Goal: Find specific page/section: Find specific page/section

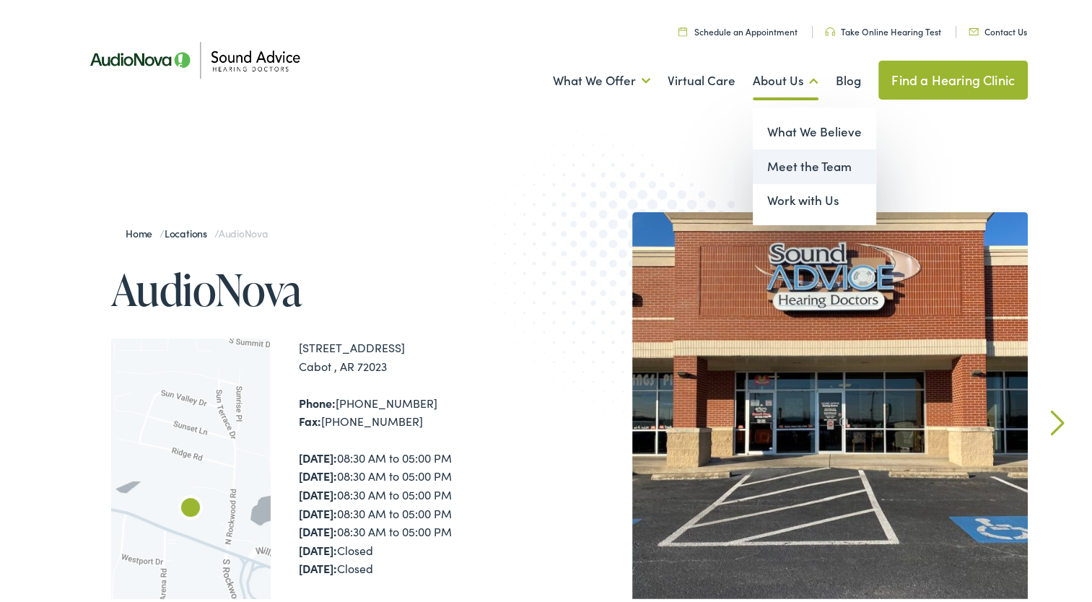
click at [788, 162] on link "Meet the Team" at bounding box center [814, 163] width 123 height 35
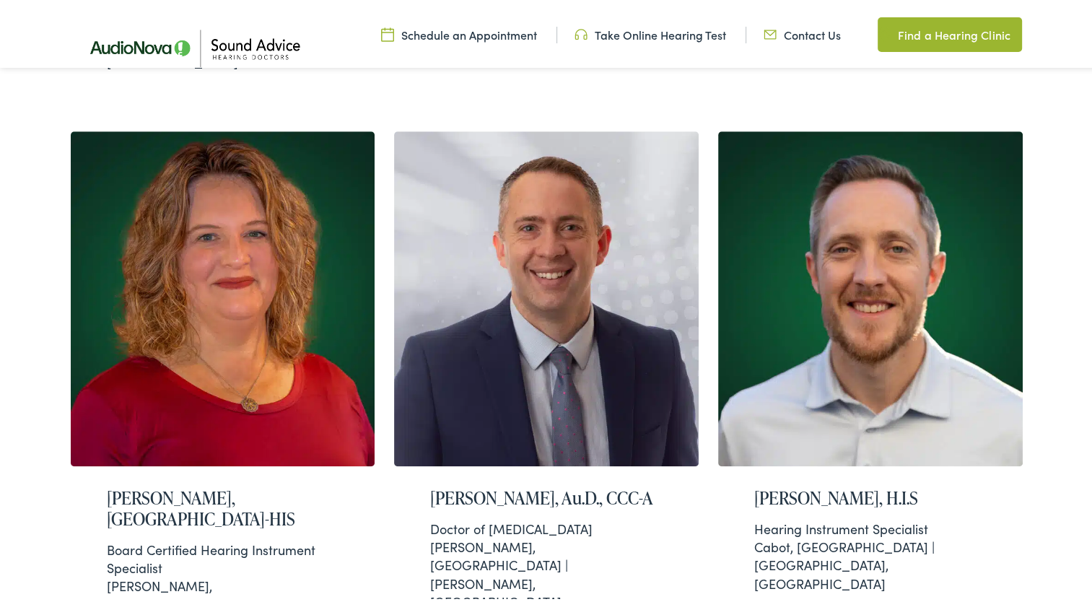
scroll to position [912, 0]
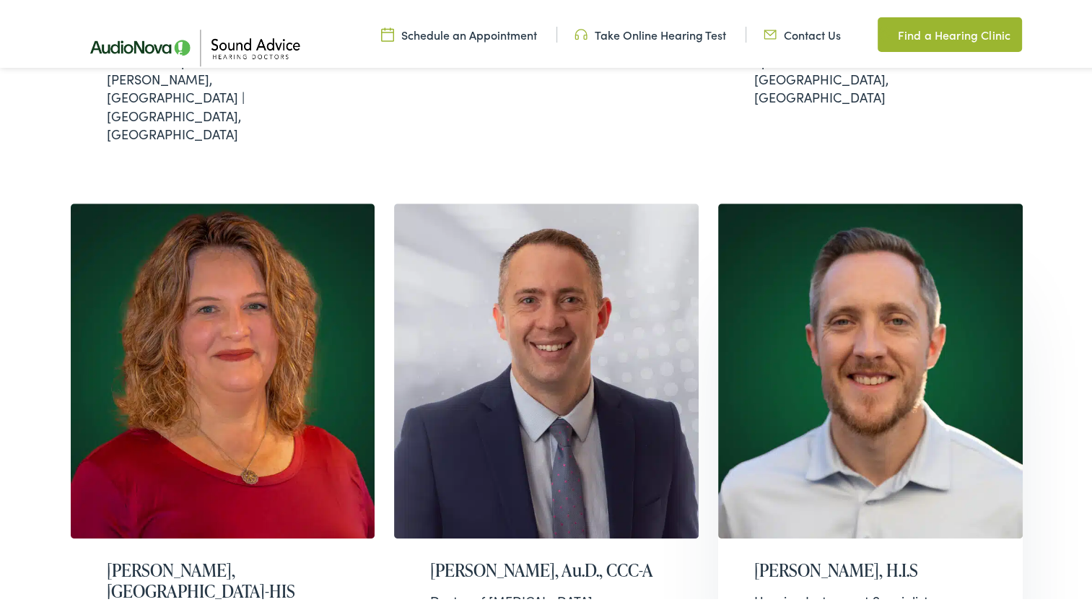
click at [815, 240] on img at bounding box center [870, 368] width 304 height 335
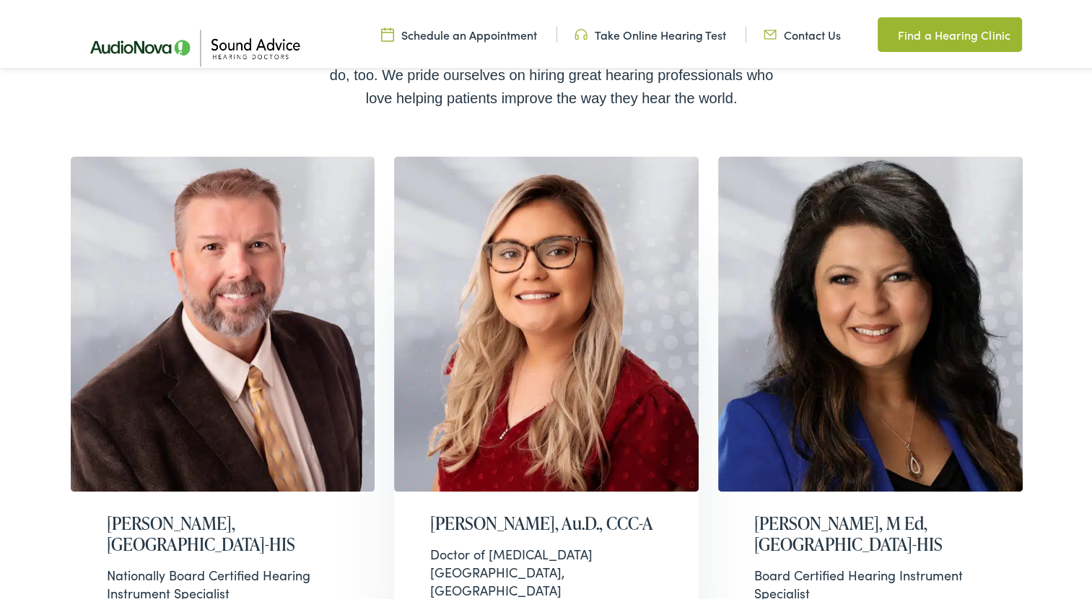
scroll to position [335, 0]
